Goal: Transaction & Acquisition: Purchase product/service

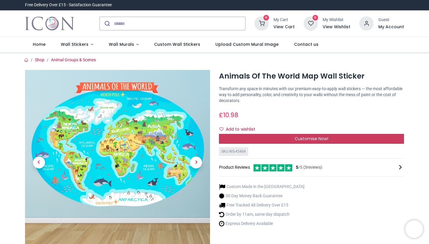
click at [299, 138] on span "Customise Now!" at bounding box center [312, 139] width 34 height 6
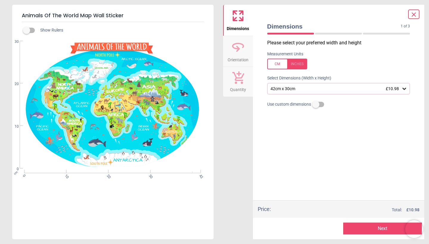
click at [345, 89] on div "42cm x 30cm £10.98" at bounding box center [336, 88] width 132 height 5
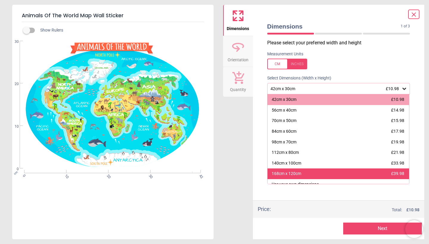
click at [336, 170] on div "168cm x 120cm £39.98" at bounding box center [339, 174] width 142 height 11
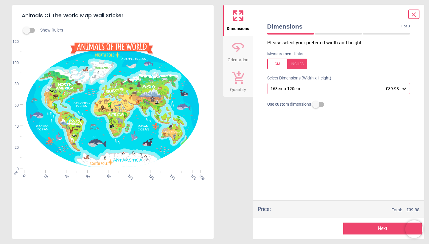
click at [351, 90] on div "168cm x 120cm £39.98" at bounding box center [336, 88] width 132 height 5
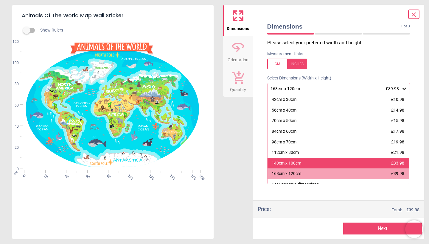
click at [333, 162] on div "140cm x 100cm £33.98" at bounding box center [339, 163] width 142 height 11
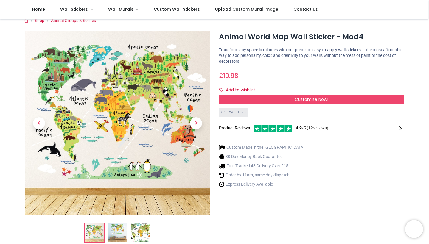
scroll to position [6, 0]
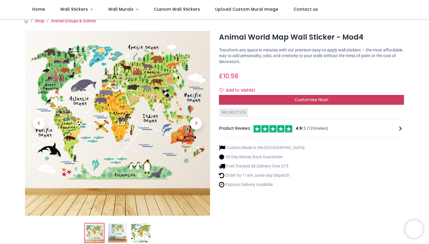
click at [317, 100] on span "Customise Now!" at bounding box center [312, 100] width 34 height 6
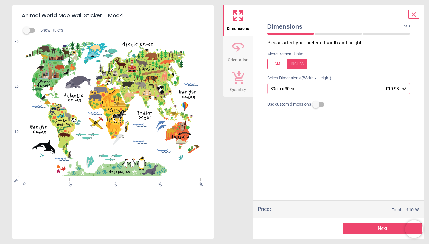
click at [313, 89] on div "39cm x 30cm £10.98" at bounding box center [336, 88] width 132 height 5
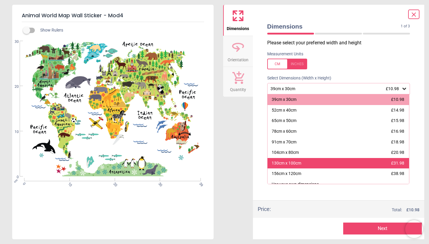
click at [311, 164] on div "130cm x 100cm £31.98" at bounding box center [339, 163] width 142 height 11
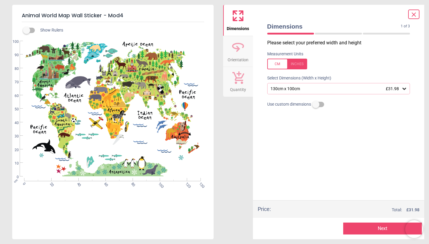
click at [312, 90] on div "130cm x 100cm £31.98" at bounding box center [336, 88] width 132 height 5
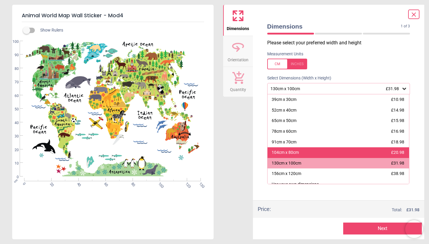
click at [300, 151] on div "104cm x 80cm £20.98" at bounding box center [339, 153] width 142 height 11
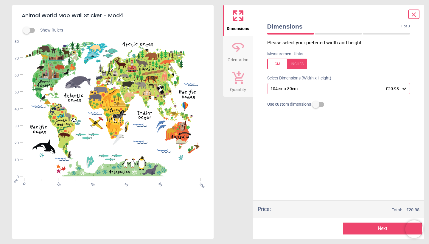
click at [305, 90] on div "104cm x 80cm £20.98" at bounding box center [336, 88] width 132 height 5
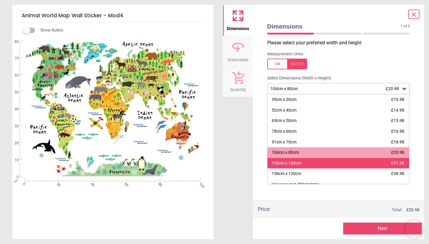
click at [299, 163] on div "130cm x 100cm" at bounding box center [287, 164] width 30 height 6
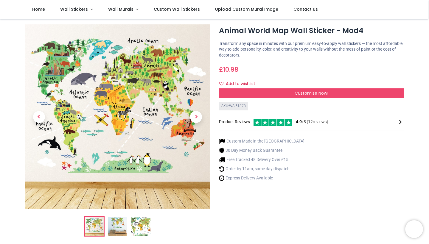
scroll to position [13, 0]
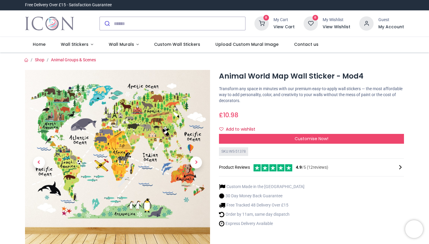
scroll to position [2, 0]
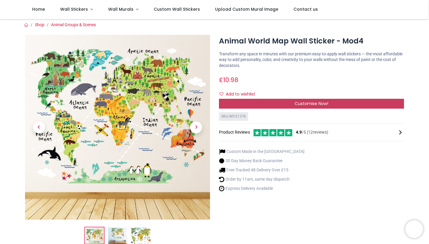
click at [314, 103] on span "Customise Now!" at bounding box center [312, 104] width 34 height 6
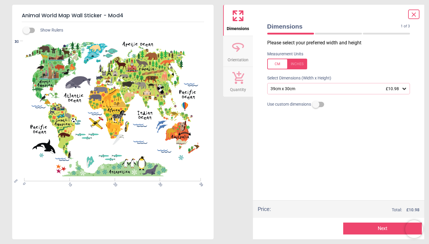
click at [303, 87] on div "39cm x 30cm £10.98" at bounding box center [336, 88] width 132 height 5
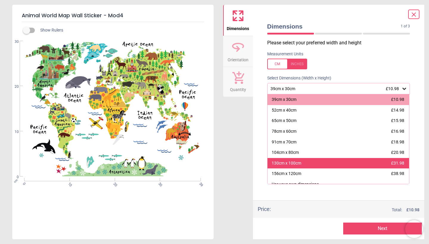
click at [296, 162] on div "130cm x 100cm" at bounding box center [287, 164] width 30 height 6
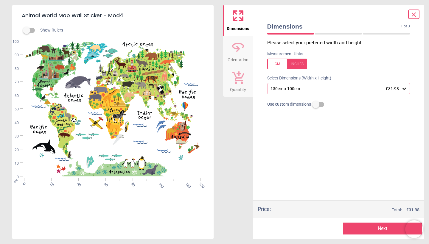
click at [364, 228] on button "Next" at bounding box center [382, 229] width 79 height 12
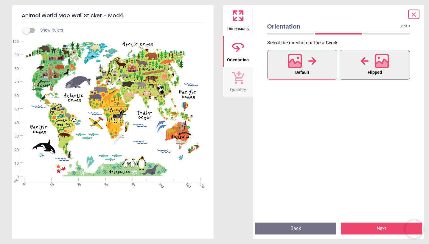
click at [387, 58] on icon at bounding box center [382, 61] width 14 height 14
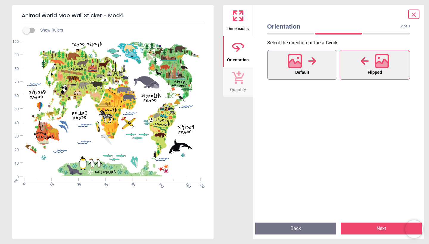
click at [302, 60] on icon at bounding box center [295, 61] width 13 height 13
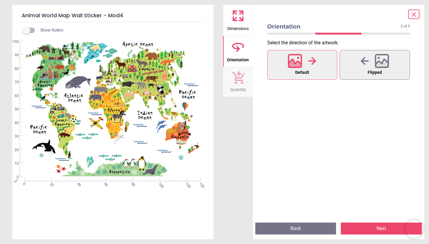
click at [370, 229] on button "Next" at bounding box center [381, 229] width 81 height 12
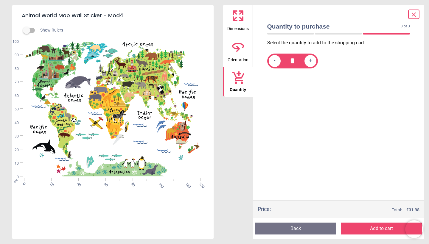
click at [376, 227] on button "Add to cart" at bounding box center [381, 229] width 81 height 12
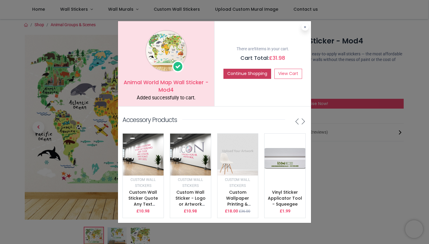
click at [240, 75] on button "Continue Shopping" at bounding box center [248, 74] width 48 height 10
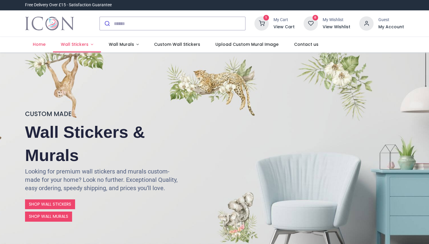
click at [90, 43] on link "Wall Stickers" at bounding box center [77, 44] width 48 height 15
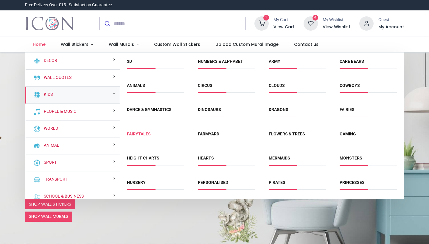
click at [143, 134] on link "Fairytales" at bounding box center [139, 134] width 24 height 5
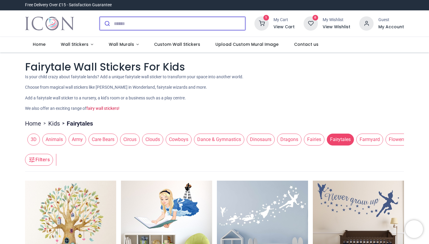
click at [152, 26] on input "search" at bounding box center [179, 23] width 131 height 13
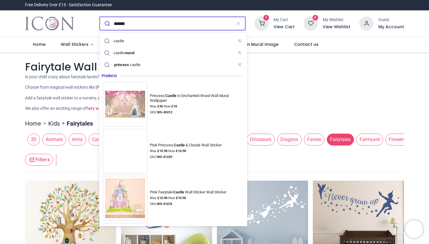
type input "******"
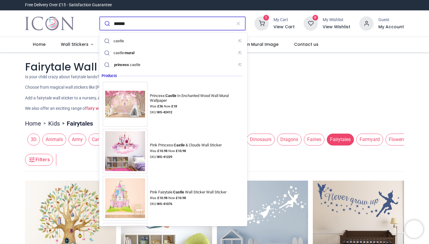
click at [106, 24] on button "submit" at bounding box center [107, 23] width 14 height 13
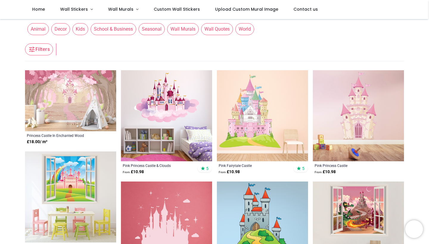
scroll to position [28, 0]
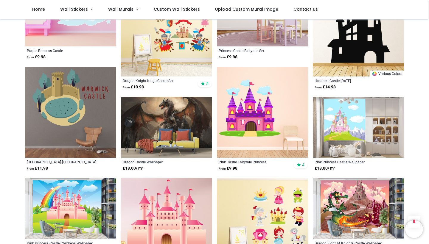
scroll to position [663, 0]
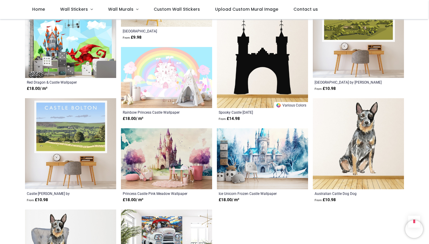
scroll to position [1406, 0]
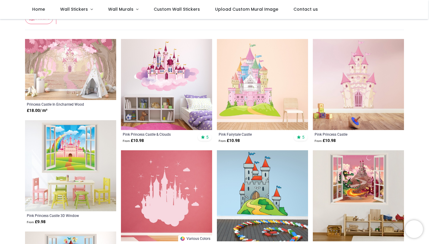
scroll to position [55, 0]
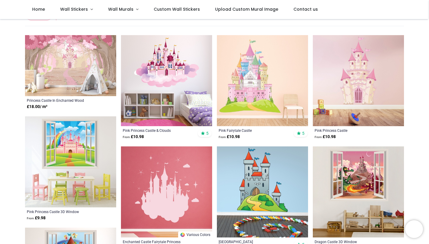
click at [163, 67] on img at bounding box center [166, 80] width 91 height 91
click at [256, 95] on img at bounding box center [262, 80] width 91 height 91
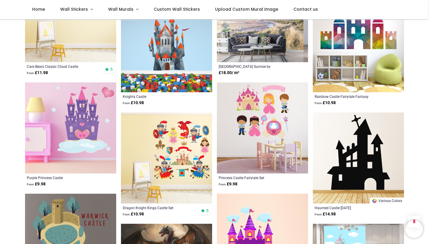
scroll to position [538, 0]
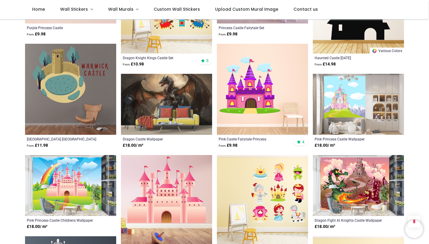
scroll to position [685, 0]
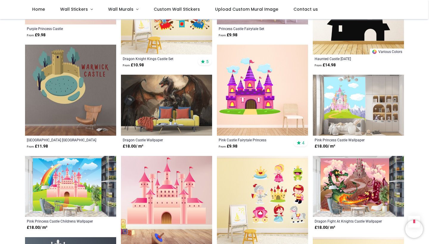
click at [250, 105] on img at bounding box center [262, 90] width 91 height 91
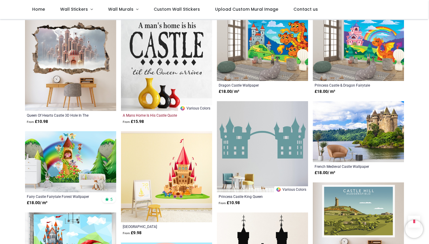
scroll to position [1209, 0]
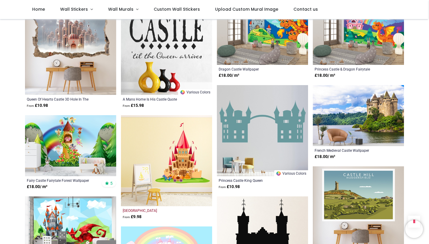
scroll to position [1222, 0]
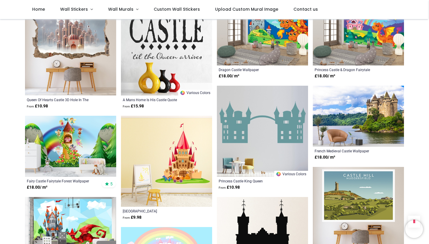
click at [270, 122] on img at bounding box center [262, 131] width 91 height 91
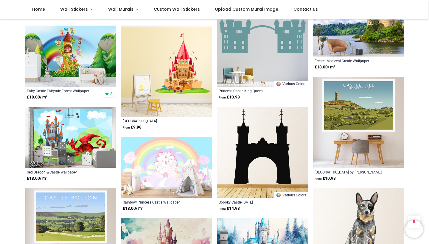
scroll to position [1368, 0]
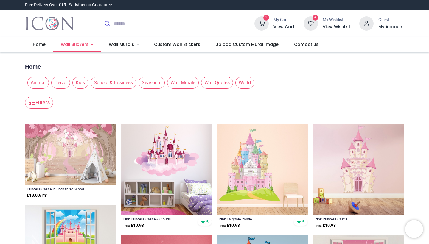
click at [91, 46] on link "Wall Stickers" at bounding box center [77, 44] width 48 height 15
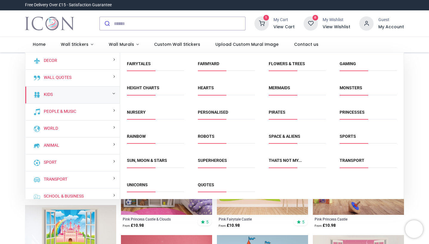
scroll to position [70, 0]
click at [350, 112] on link "Princesses" at bounding box center [352, 112] width 25 height 5
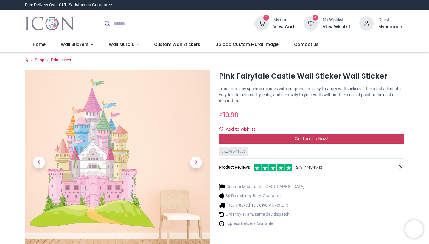
click at [327, 137] on span "Customise Now!" at bounding box center [312, 139] width 34 height 6
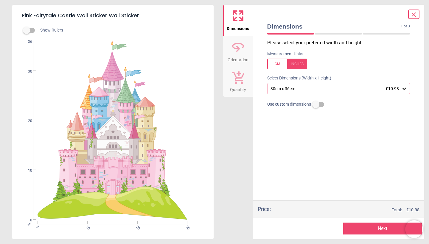
click at [325, 88] on div "30cm x 36cm £10.98" at bounding box center [336, 88] width 132 height 5
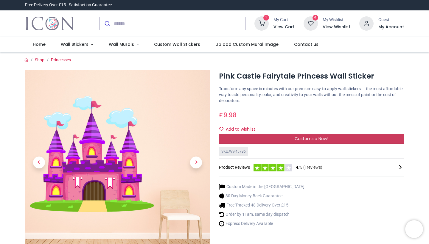
click at [281, 141] on div "Customise Now!" at bounding box center [311, 139] width 185 height 10
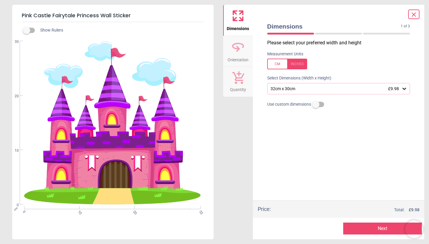
click at [300, 91] on div "32cm x 30cm £9.98" at bounding box center [336, 88] width 132 height 5
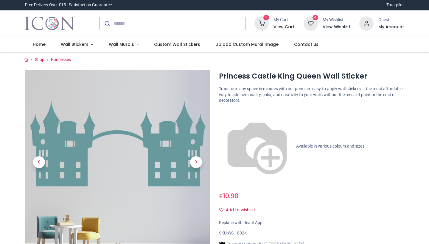
click at [288, 190] on div "£ 10.98 10.98 GBP £ 10.98 £ 10.98 Not Available For Sale" at bounding box center [311, 195] width 185 height 11
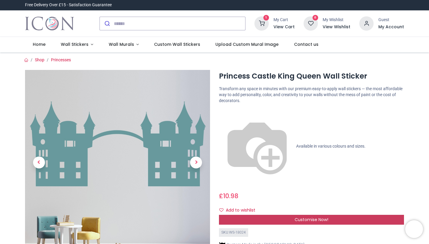
click at [306, 217] on span "Customise Now!" at bounding box center [312, 220] width 34 height 6
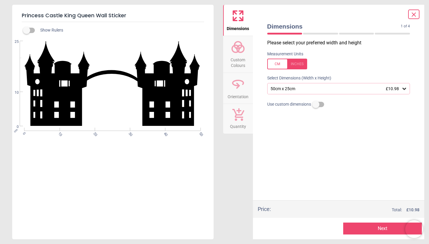
click at [311, 91] on div "50cm x 25cm £10.98" at bounding box center [338, 88] width 143 height 11
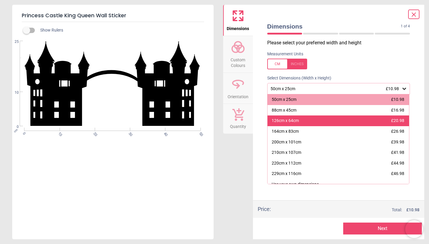
click at [307, 120] on div "126cm x 64cm £20.98" at bounding box center [339, 121] width 142 height 11
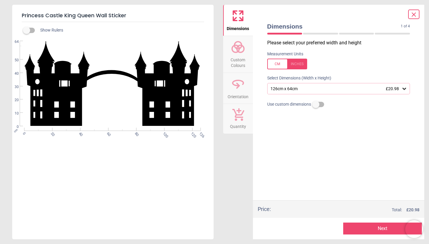
click at [306, 84] on div "126cm x 64cm £20.98" at bounding box center [338, 88] width 143 height 11
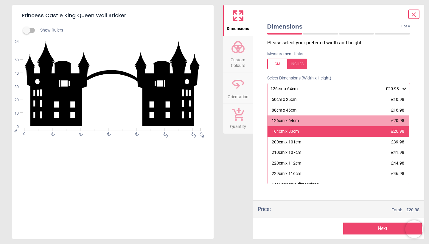
click at [295, 135] on div "164cm x 83cm £26.98" at bounding box center [339, 131] width 142 height 11
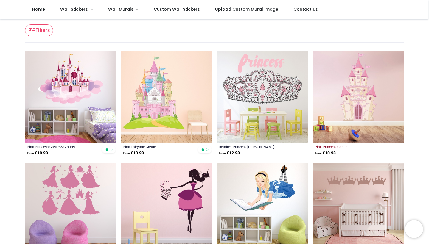
scroll to position [83, 0]
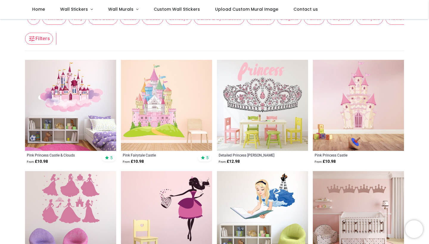
click at [159, 113] on img at bounding box center [166, 105] width 91 height 91
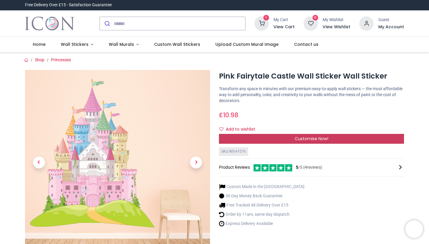
click at [318, 140] on span "Customise Now!" at bounding box center [312, 139] width 34 height 6
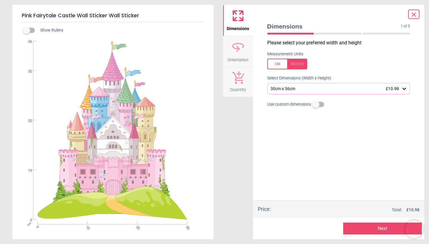
click at [314, 86] on div "30cm x 36cm £10.98" at bounding box center [338, 88] width 143 height 11
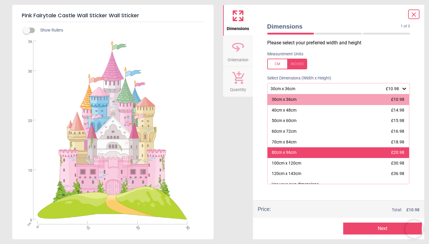
click at [304, 153] on div "80cm x 96cm £20.98" at bounding box center [339, 153] width 142 height 11
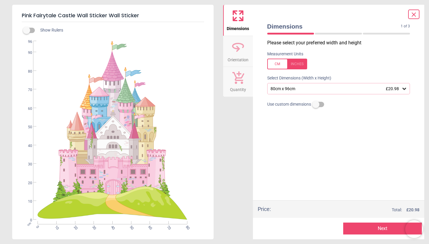
click at [375, 229] on button "Next" at bounding box center [382, 229] width 79 height 12
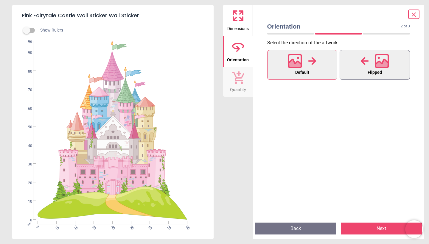
click at [364, 65] on icon at bounding box center [365, 61] width 8 height 9
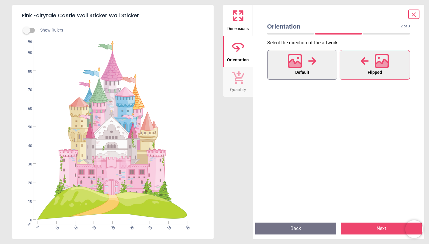
click at [305, 64] on div at bounding box center [302, 60] width 29 height 15
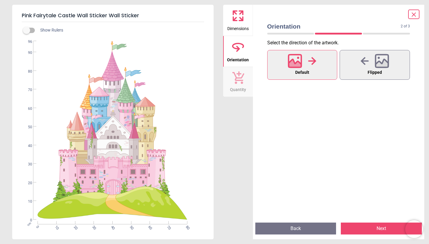
click at [380, 229] on button "Next" at bounding box center [381, 229] width 81 height 12
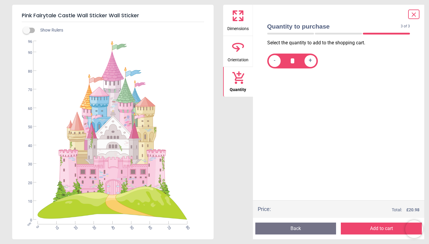
click at [380, 229] on button "Add to cart" at bounding box center [381, 229] width 81 height 12
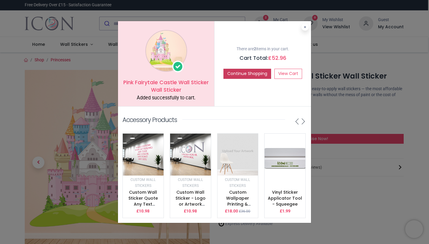
click at [251, 74] on button "Continue Shopping" at bounding box center [248, 74] width 48 height 10
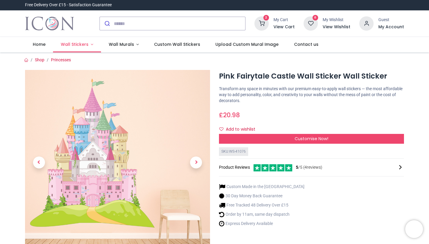
click at [84, 45] on span "Wall Stickers" at bounding box center [75, 44] width 28 height 6
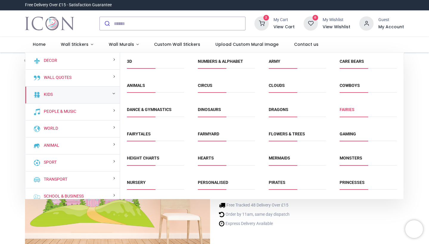
click at [345, 109] on link "Fairies" at bounding box center [347, 109] width 15 height 5
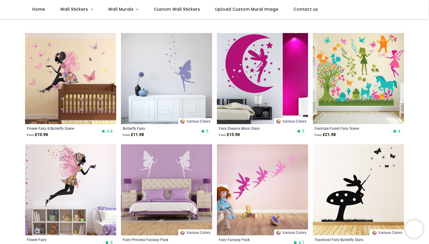
scroll to position [110, 0]
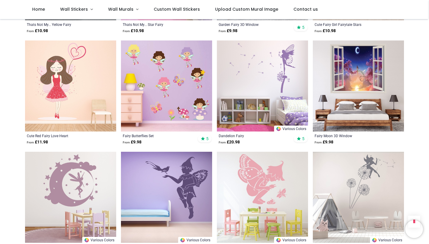
scroll to position [1212, 0]
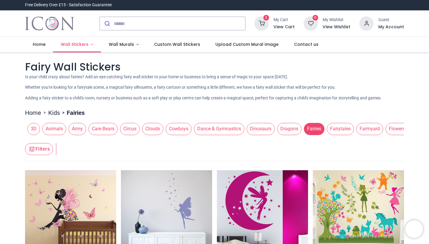
click at [92, 45] on link "Wall Stickers" at bounding box center [77, 44] width 48 height 15
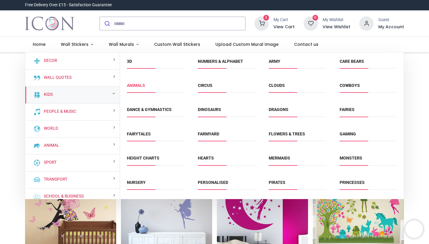
click at [139, 86] on link "Animals" at bounding box center [136, 85] width 18 height 5
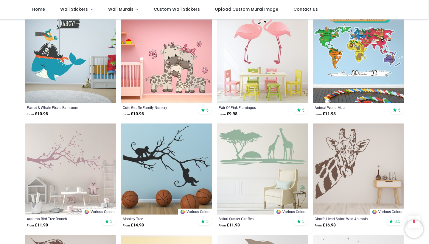
scroll to position [359, 0]
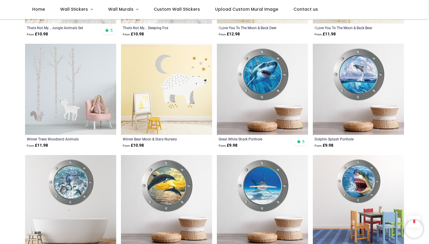
scroll to position [1442, 0]
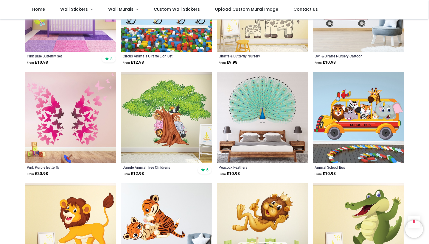
scroll to position [2080, 0]
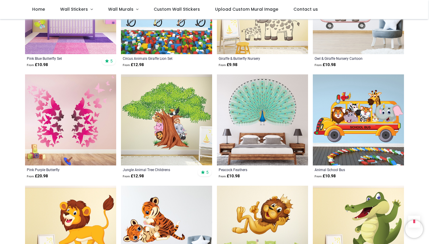
click at [78, 114] on img at bounding box center [70, 120] width 91 height 91
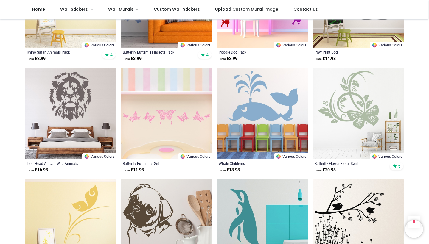
scroll to position [2421, 0]
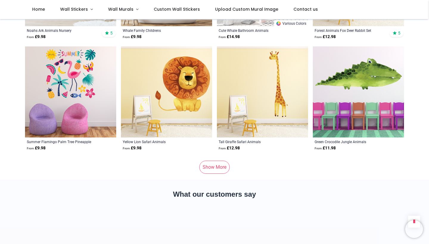
scroll to position [3892, 0]
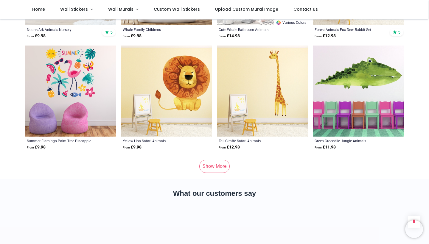
click at [217, 160] on link "Show More" at bounding box center [214, 166] width 30 height 13
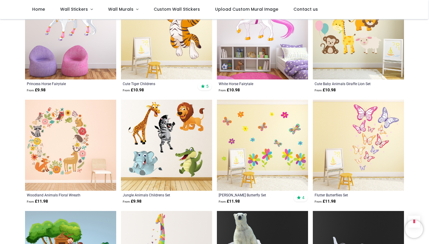
scroll to position [4508, 0]
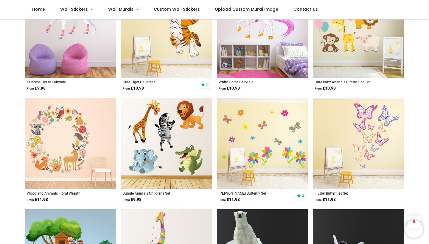
click at [271, 132] on img at bounding box center [262, 143] width 91 height 91
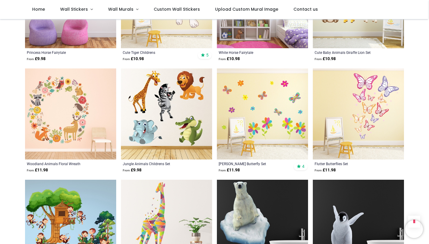
scroll to position [4535, 0]
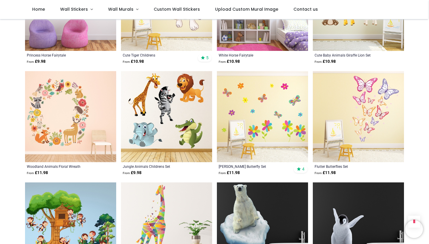
click at [370, 108] on img at bounding box center [358, 116] width 91 height 91
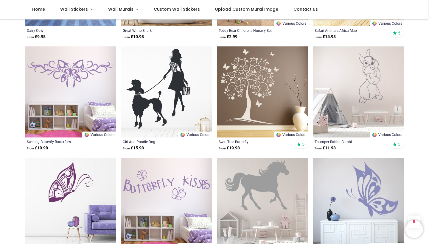
scroll to position [5228, 0]
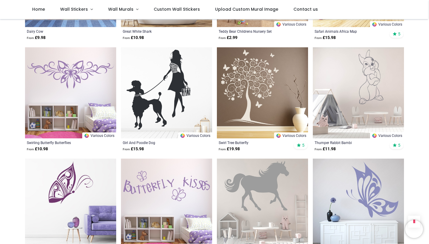
click at [358, 69] on img at bounding box center [358, 92] width 91 height 91
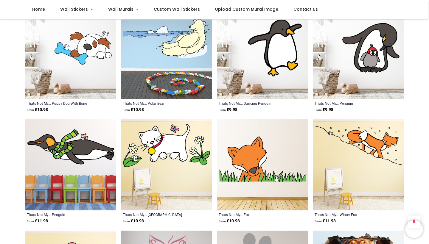
scroll to position [5825, 0]
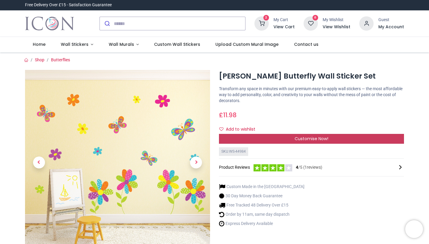
click at [288, 137] on div "Customise Now!" at bounding box center [311, 139] width 185 height 10
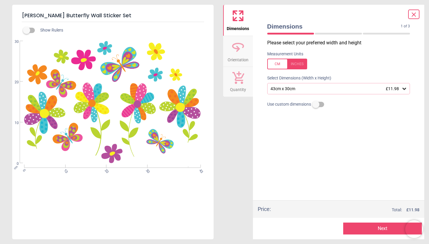
click at [329, 91] on div "43cm x 30cm £11.98" at bounding box center [338, 88] width 143 height 11
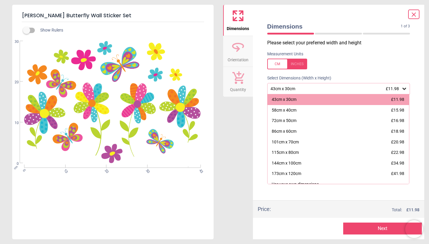
click at [329, 91] on div "43cm x 30cm £11.98" at bounding box center [338, 88] width 143 height 11
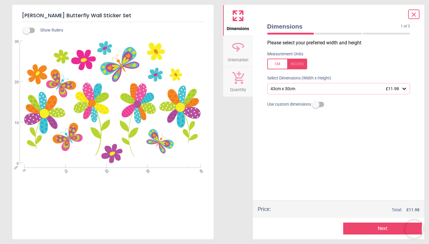
click at [417, 13] on icon at bounding box center [413, 14] width 7 height 7
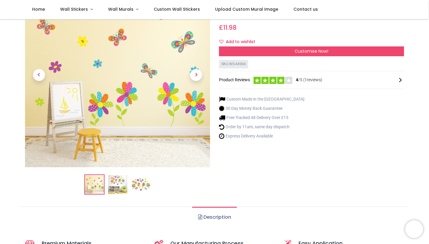
scroll to position [51, 0]
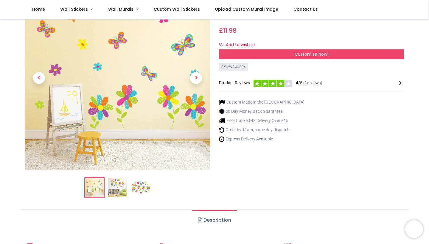
click at [95, 184] on img at bounding box center [94, 187] width 19 height 19
click at [116, 182] on img at bounding box center [117, 187] width 19 height 19
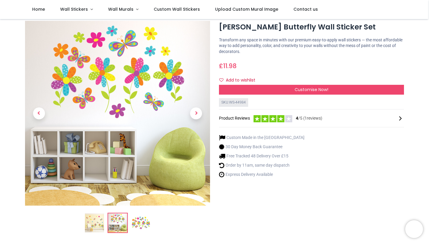
scroll to position [10, 0]
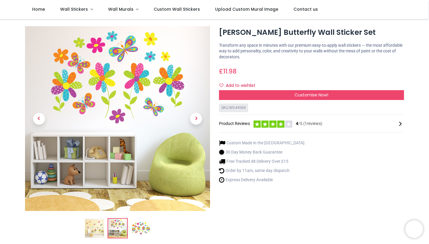
click at [145, 228] on img at bounding box center [140, 228] width 19 height 19
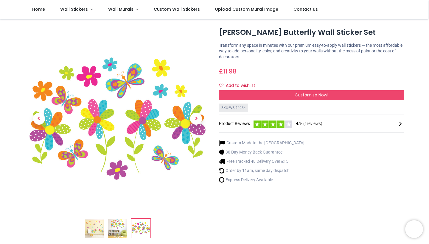
click at [88, 225] on img at bounding box center [94, 228] width 19 height 19
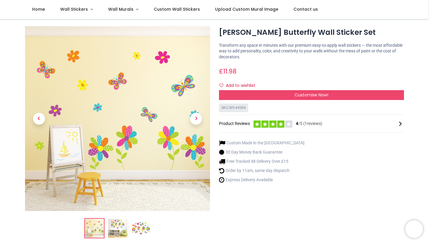
click at [114, 229] on img at bounding box center [117, 228] width 19 height 19
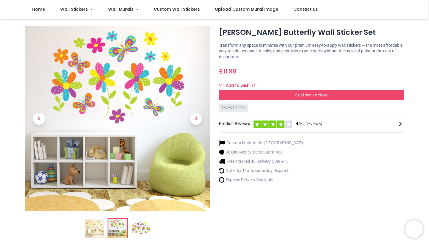
click at [139, 226] on img at bounding box center [140, 228] width 19 height 19
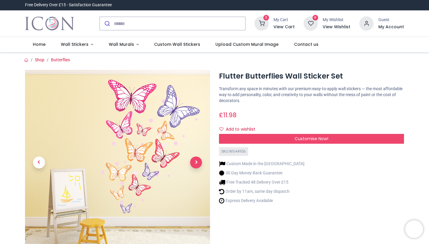
click at [197, 164] on span "Next" at bounding box center [196, 163] width 12 height 12
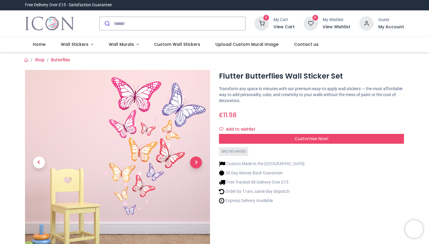
click at [197, 164] on span "Next" at bounding box center [196, 163] width 12 height 12
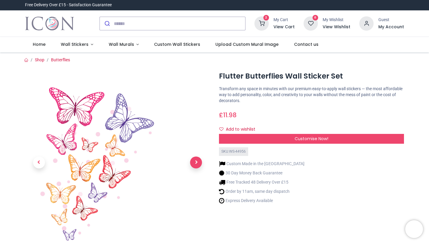
click at [197, 164] on span "Next" at bounding box center [196, 163] width 12 height 12
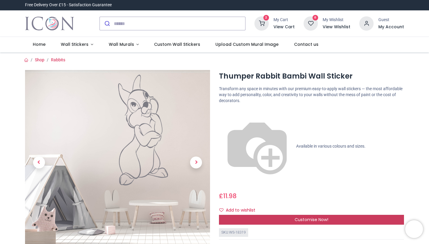
click at [320, 217] on span "Customise Now!" at bounding box center [312, 220] width 34 height 6
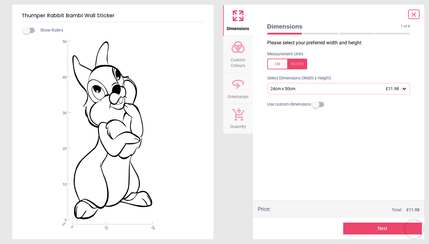
click at [238, 50] on icon at bounding box center [238, 47] width 14 height 14
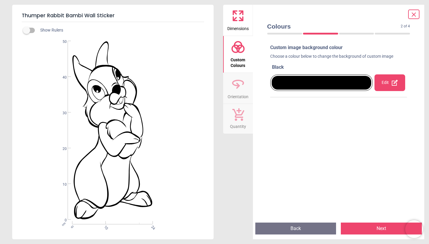
click at [391, 83] on div "Edit" at bounding box center [390, 83] width 31 height 17
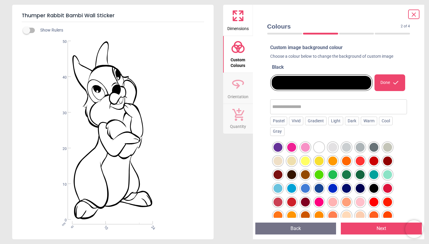
click at [278, 147] on div at bounding box center [278, 147] width 9 height 9
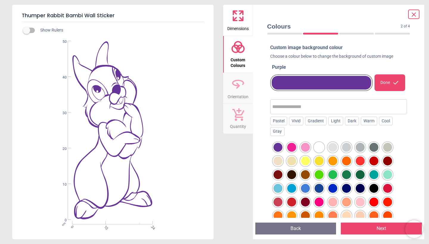
click at [319, 205] on div at bounding box center [319, 202] width 9 height 9
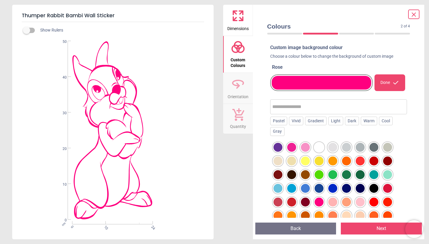
click at [345, 187] on div at bounding box center [346, 188] width 9 height 9
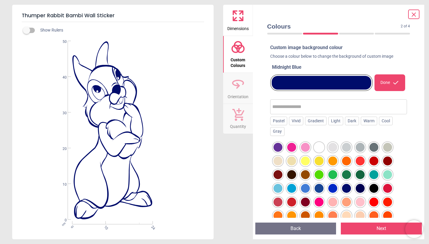
click at [376, 231] on button "Next" at bounding box center [381, 229] width 81 height 12
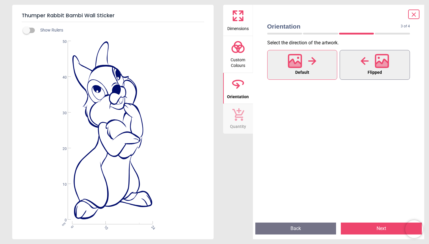
click at [374, 65] on div at bounding box center [375, 60] width 29 height 15
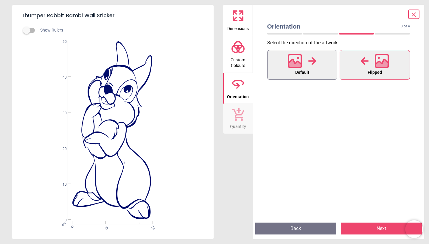
click at [298, 61] on icon at bounding box center [295, 64] width 13 height 10
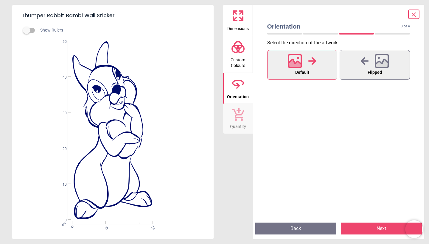
click at [378, 228] on button "Next" at bounding box center [381, 229] width 81 height 12
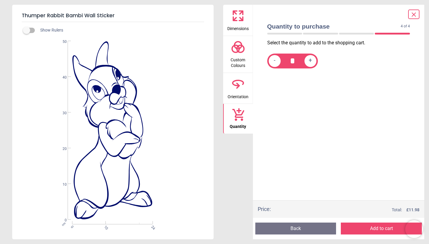
click at [378, 228] on button "Add to cart" at bounding box center [381, 229] width 81 height 12
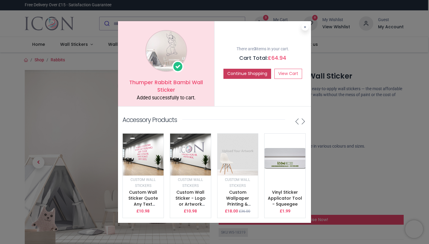
click at [255, 75] on button "Continue Shopping" at bounding box center [248, 74] width 48 height 10
